Goal: Unclear: Browse casually

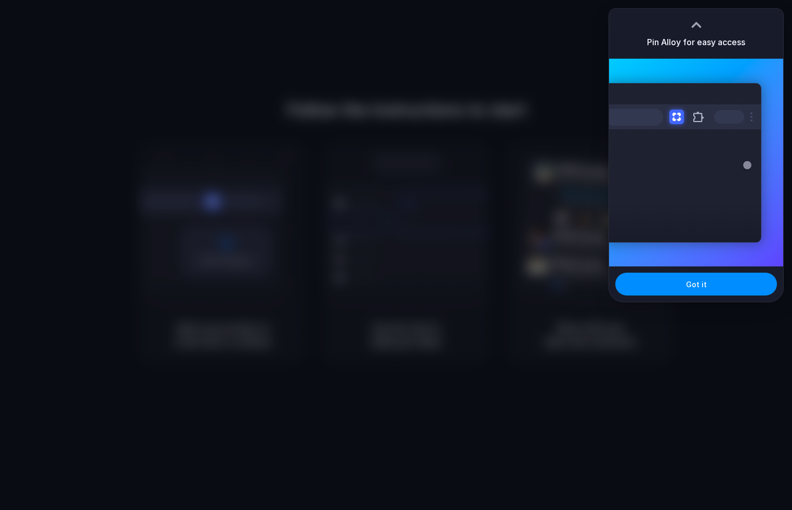
click at [396, 255] on div at bounding box center [396, 255] width 0 height 0
click at [718, 271] on div "Got it" at bounding box center [696, 284] width 174 height 35
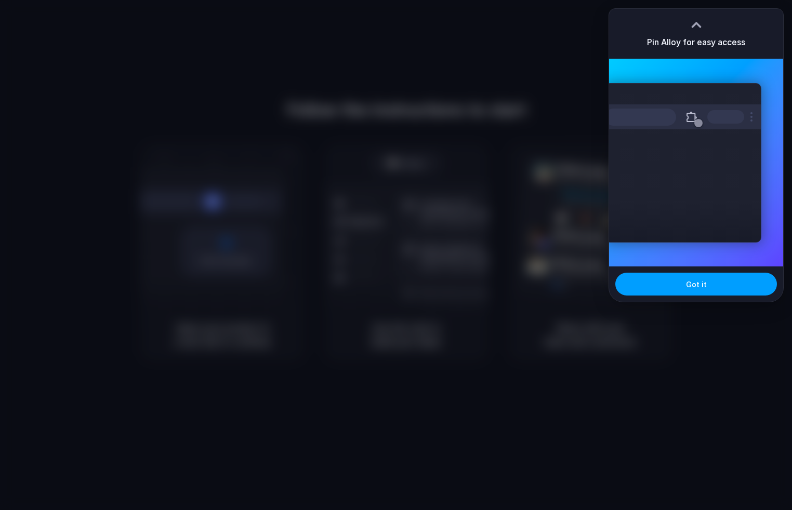
click at [694, 273] on div "Got it" at bounding box center [696, 284] width 174 height 35
click at [683, 287] on button "Got it" at bounding box center [696, 284] width 162 height 23
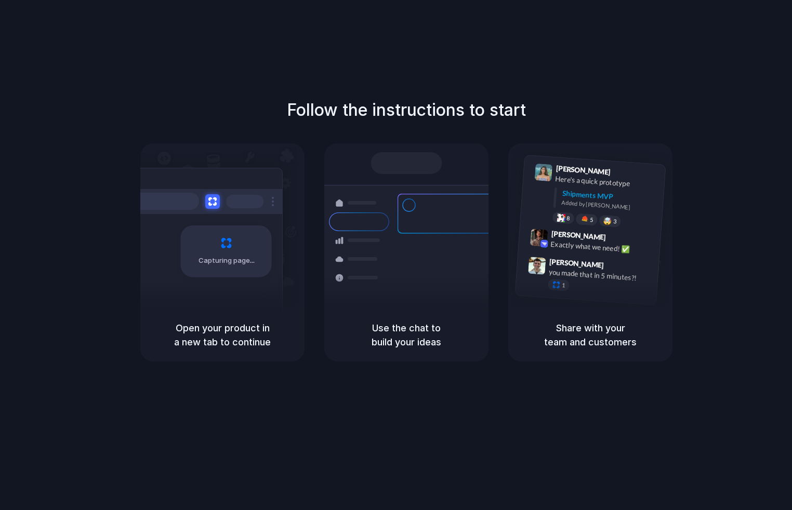
click at [396, 255] on div at bounding box center [396, 255] width 0 height 0
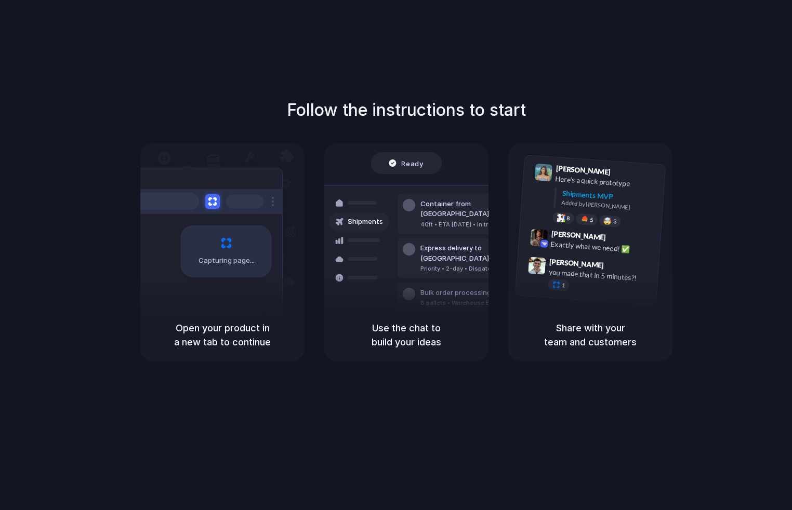
click at [396, 255] on div at bounding box center [396, 255] width 0 height 0
